Goal: Task Accomplishment & Management: Complete application form

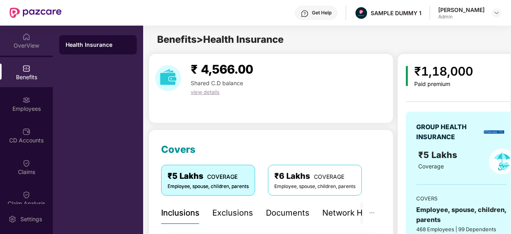
click at [24, 47] on div "OverView" at bounding box center [26, 46] width 53 height 8
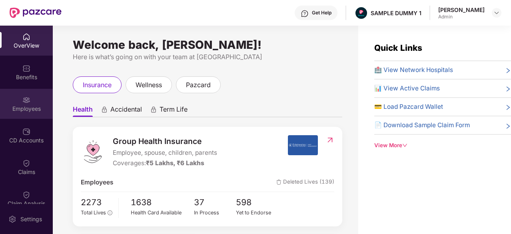
click at [31, 103] on div "Employees" at bounding box center [26, 104] width 53 height 30
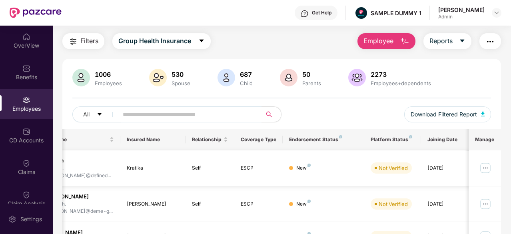
scroll to position [21, 0]
click at [389, 46] on button "Employee" at bounding box center [386, 41] width 58 height 16
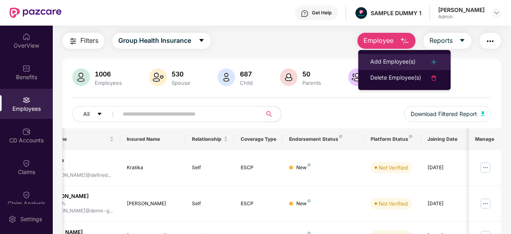
click at [393, 58] on div "Add Employee(s)" at bounding box center [392, 62] width 45 height 10
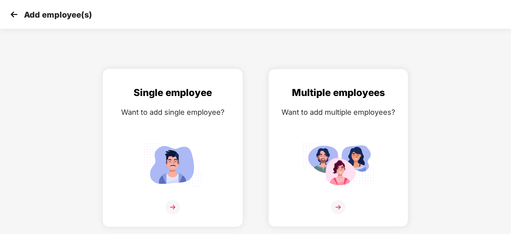
click at [194, 168] on img at bounding box center [173, 165] width 72 height 50
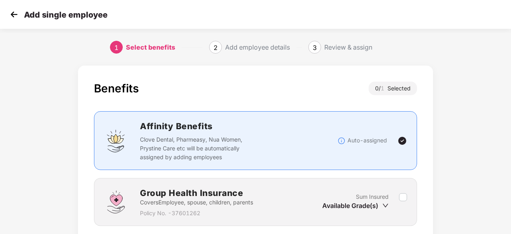
scroll to position [61, 0]
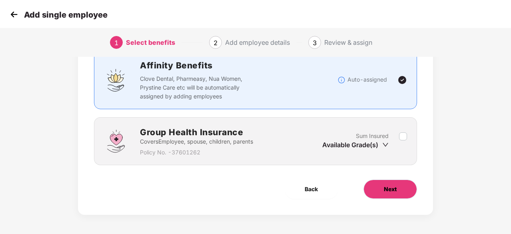
click at [389, 192] on span "Next" at bounding box center [390, 189] width 13 height 9
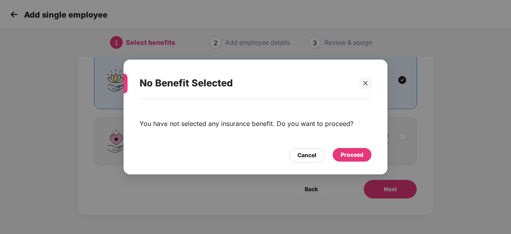
click at [349, 156] on div "Proceed" at bounding box center [352, 154] width 23 height 9
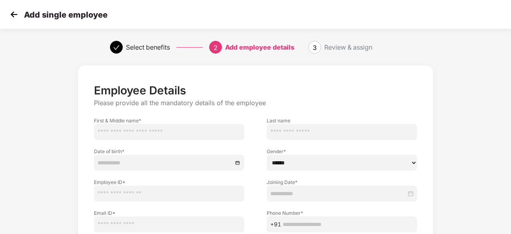
scroll to position [86, 0]
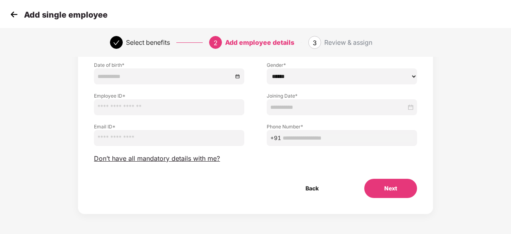
click at [385, 181] on button "Next" at bounding box center [390, 188] width 53 height 19
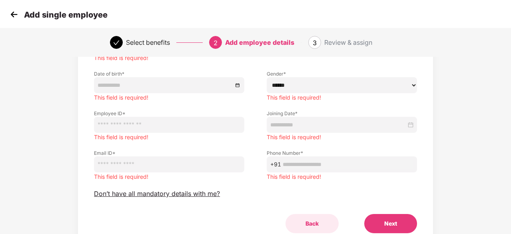
click at [309, 225] on button "Back" at bounding box center [311, 223] width 53 height 19
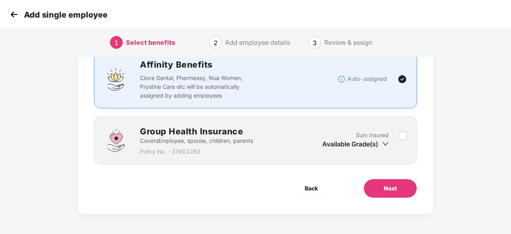
scroll to position [61, 0]
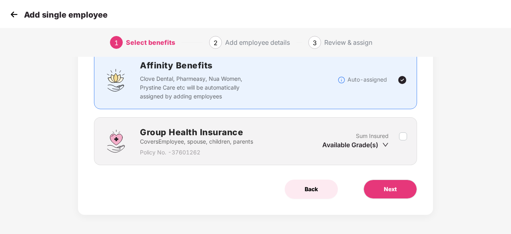
click at [310, 194] on button "Back" at bounding box center [311, 189] width 53 height 19
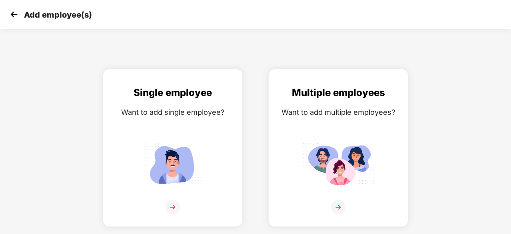
click at [10, 9] on img at bounding box center [14, 14] width 12 height 12
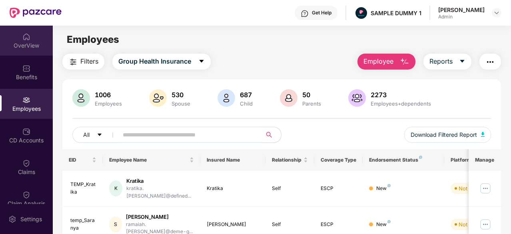
click at [22, 35] on img at bounding box center [26, 37] width 8 height 8
